Goal: Task Accomplishment & Management: Use online tool/utility

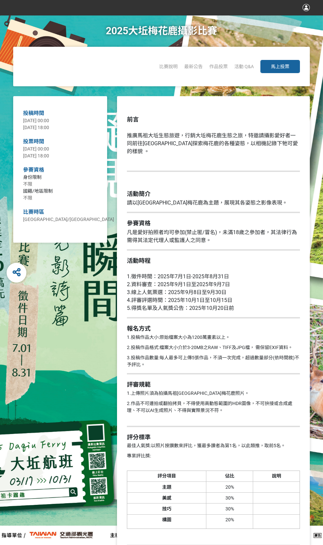
click at [289, 67] on span "馬上投票" at bounding box center [280, 66] width 18 height 5
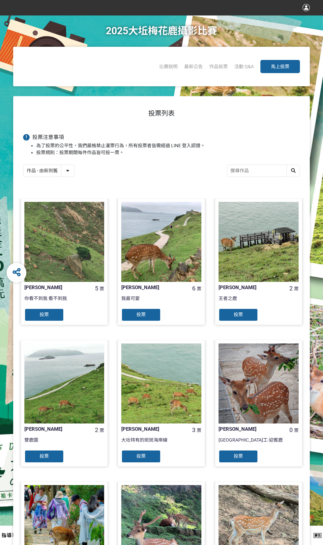
click at [232, 174] on input "search" at bounding box center [263, 171] width 72 height 12
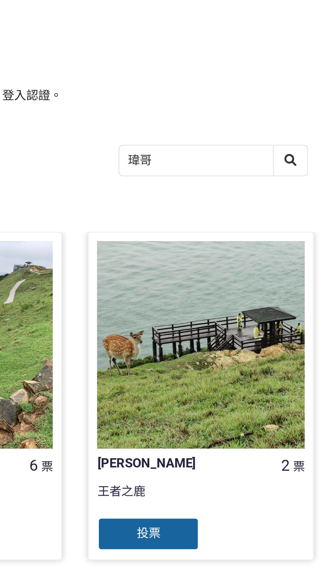
type input "瑋哥"
click at [295, 177] on div at bounding box center [292, 171] width 13 height 12
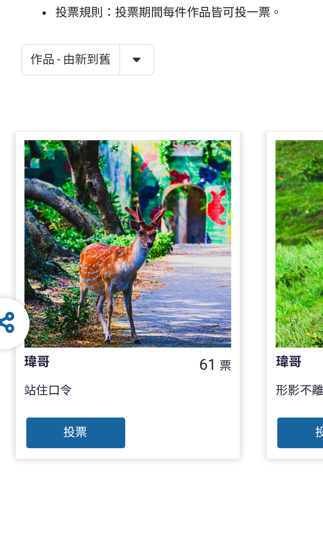
click at [47, 317] on span "投票" at bounding box center [44, 314] width 9 height 5
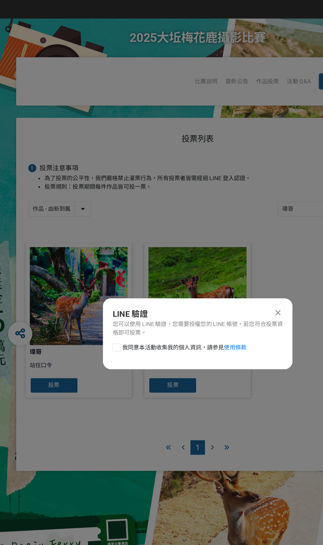
click at [97, 287] on div at bounding box center [95, 284] width 7 height 7
checkbox input "true"
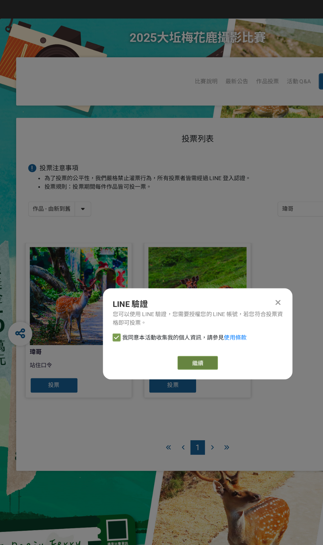
click at [161, 302] on link "繼續" at bounding box center [161, 296] width 33 height 11
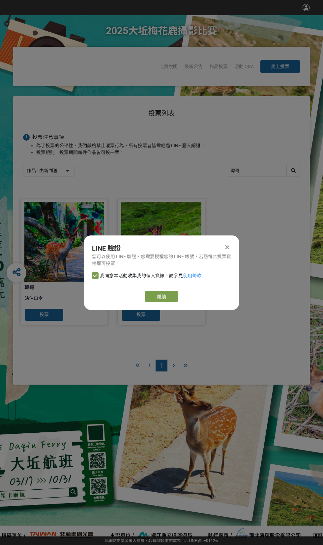
click at [252, 409] on div "投票列表 投票注意事項 為了投票的公平性，我們嚴格禁止灌票行為，所有投票者皆需經過 LINE 登入認證。 投票規則：投票期間每件作品皆可投一票。 作品 - 由…" at bounding box center [161, 316] width 323 height 440
click at [160, 300] on link "繼續" at bounding box center [161, 296] width 33 height 11
